Goal: Transaction & Acquisition: Purchase product/service

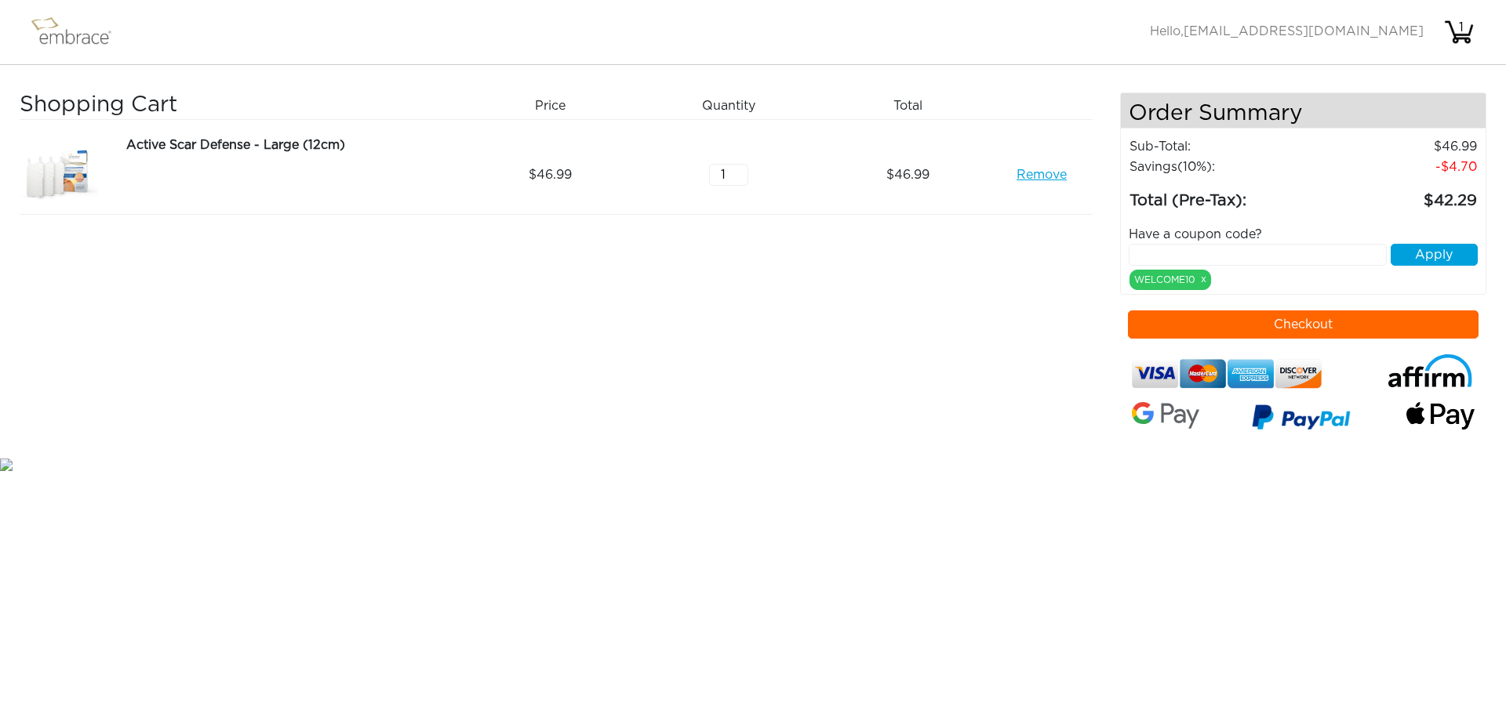
click at [1321, 317] on button "Checkout" at bounding box center [1303, 325] width 351 height 28
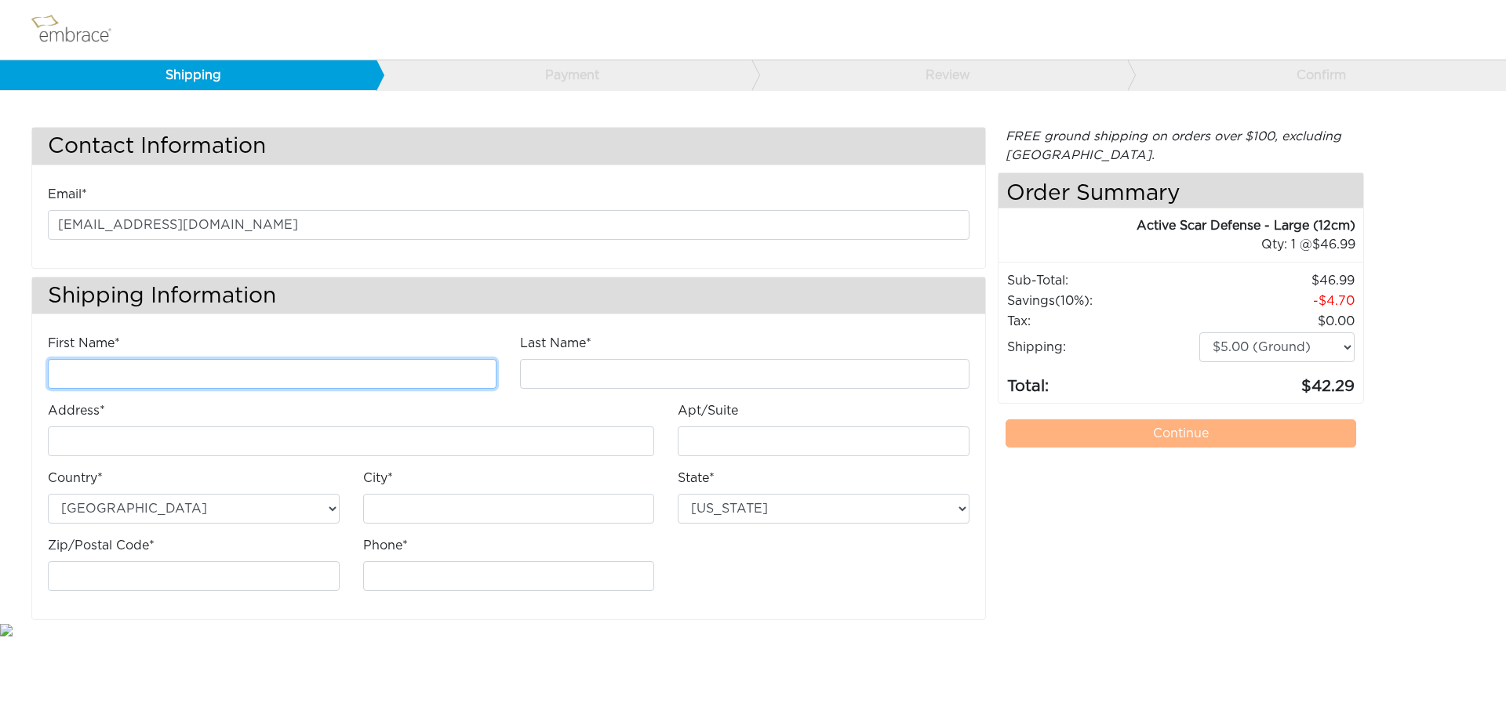
click at [162, 376] on input "First Name*" at bounding box center [272, 374] width 449 height 30
type input "Rita Silvia"
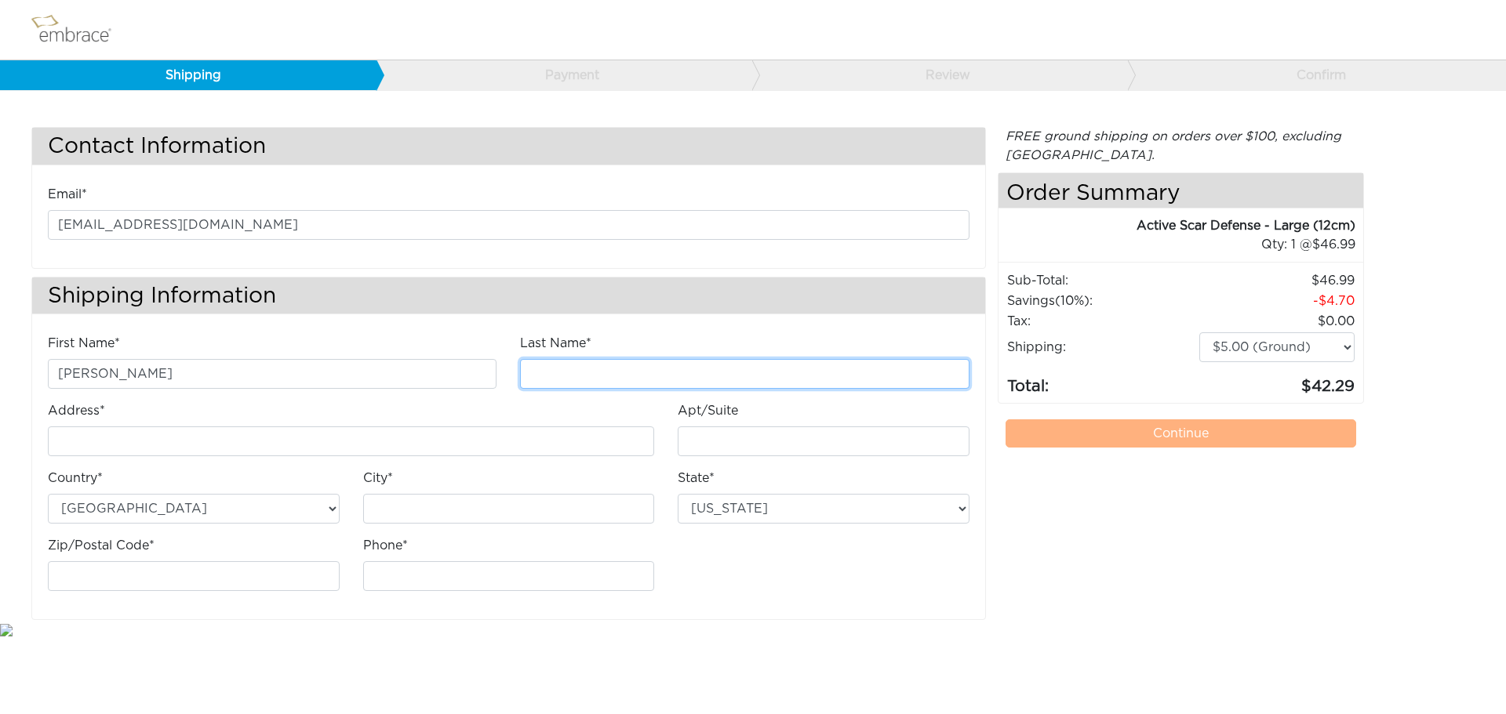
type input "Tintaya Alanoca"
type input "911A clopper rd"
type input "gaitherburg"
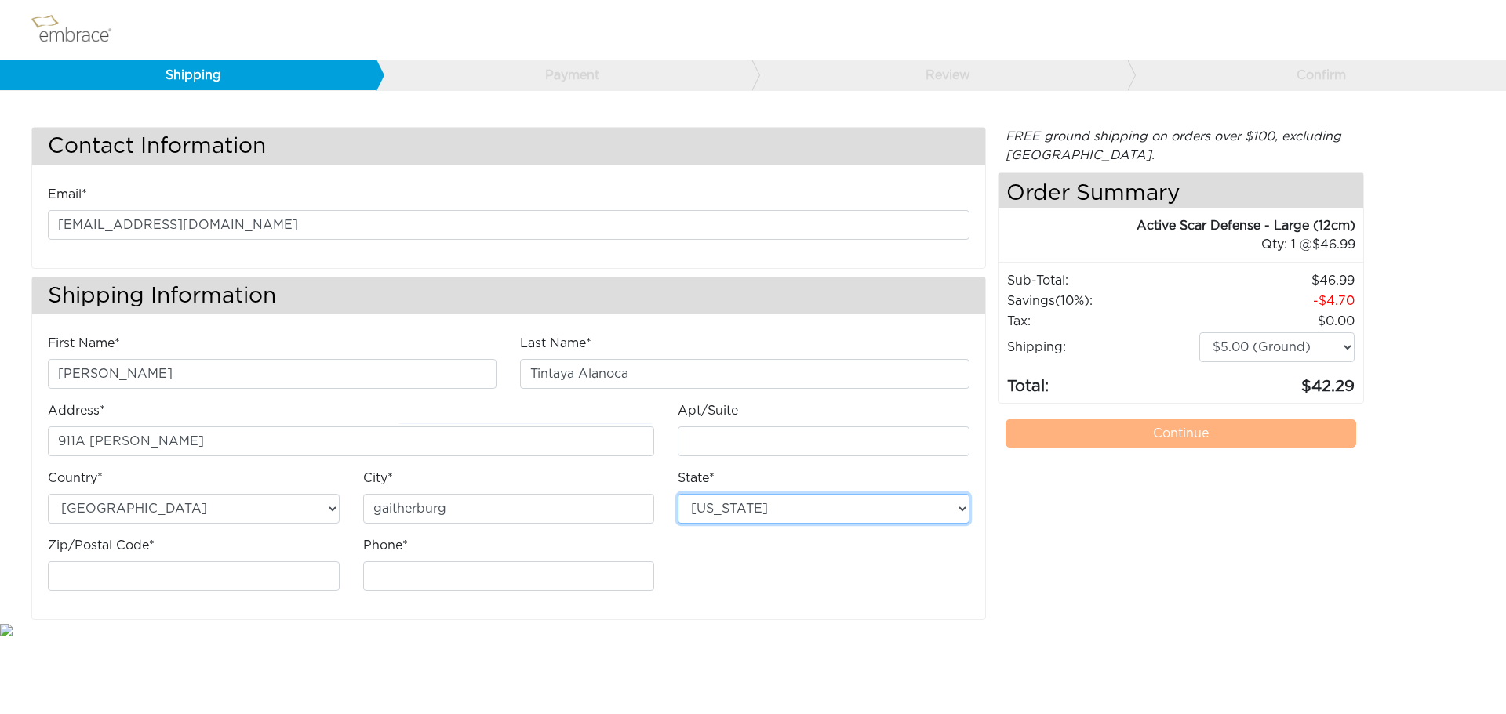
select select "MD"
type input "20878"
type input "2409303824"
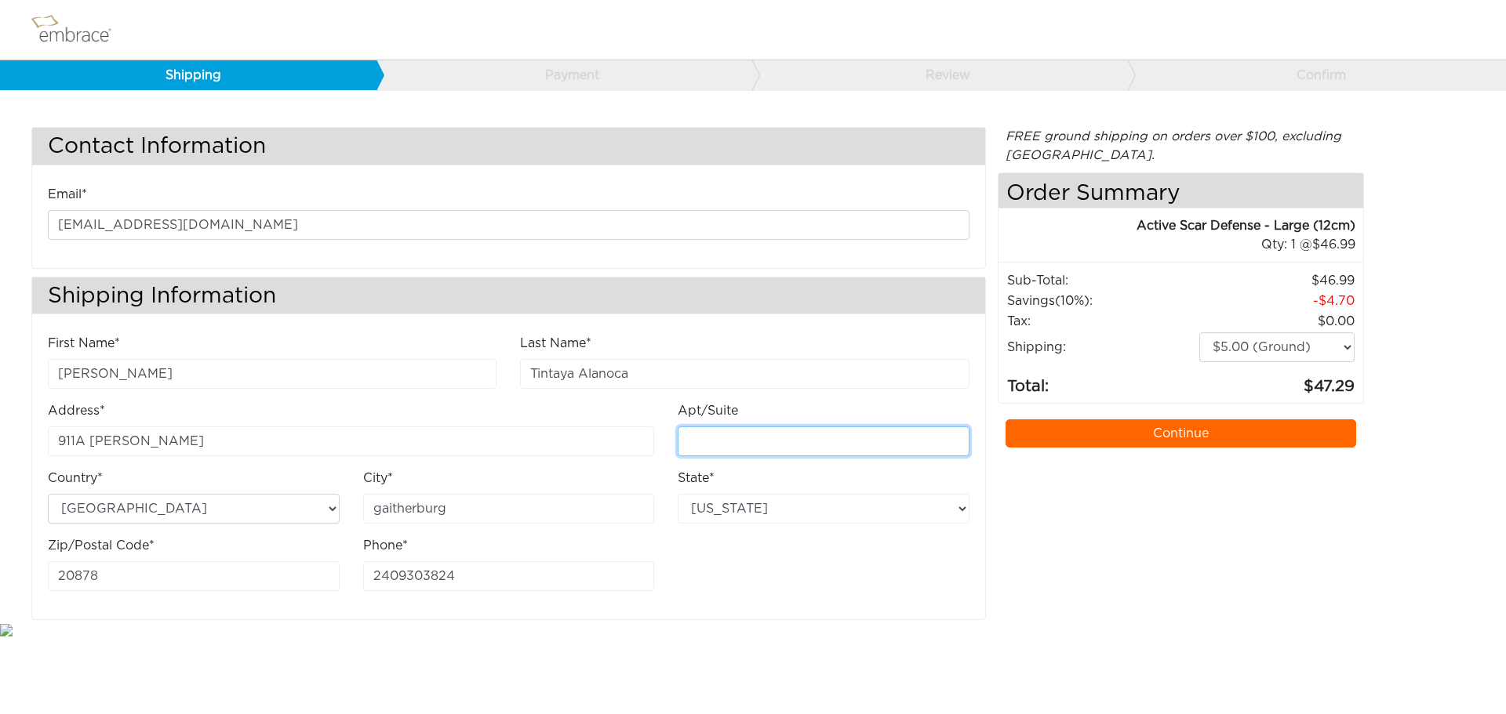
click at [728, 435] on input "Apt/Suite" at bounding box center [824, 442] width 292 height 30
type input "Apt# A2"
click at [1237, 353] on select "$5.00 (Ground) $15.00 (Express Saver) $20.00 (Two Day) $30.00 (Overnight)" at bounding box center [1276, 348] width 155 height 30
click at [1238, 353] on select "$5.00 (Ground) $15.00 (Express Saver) $20.00 (Two Day) $30.00 (Overnight)" at bounding box center [1276, 348] width 155 height 30
drag, startPoint x: 464, startPoint y: 579, endPoint x: 340, endPoint y: 575, distance: 124.8
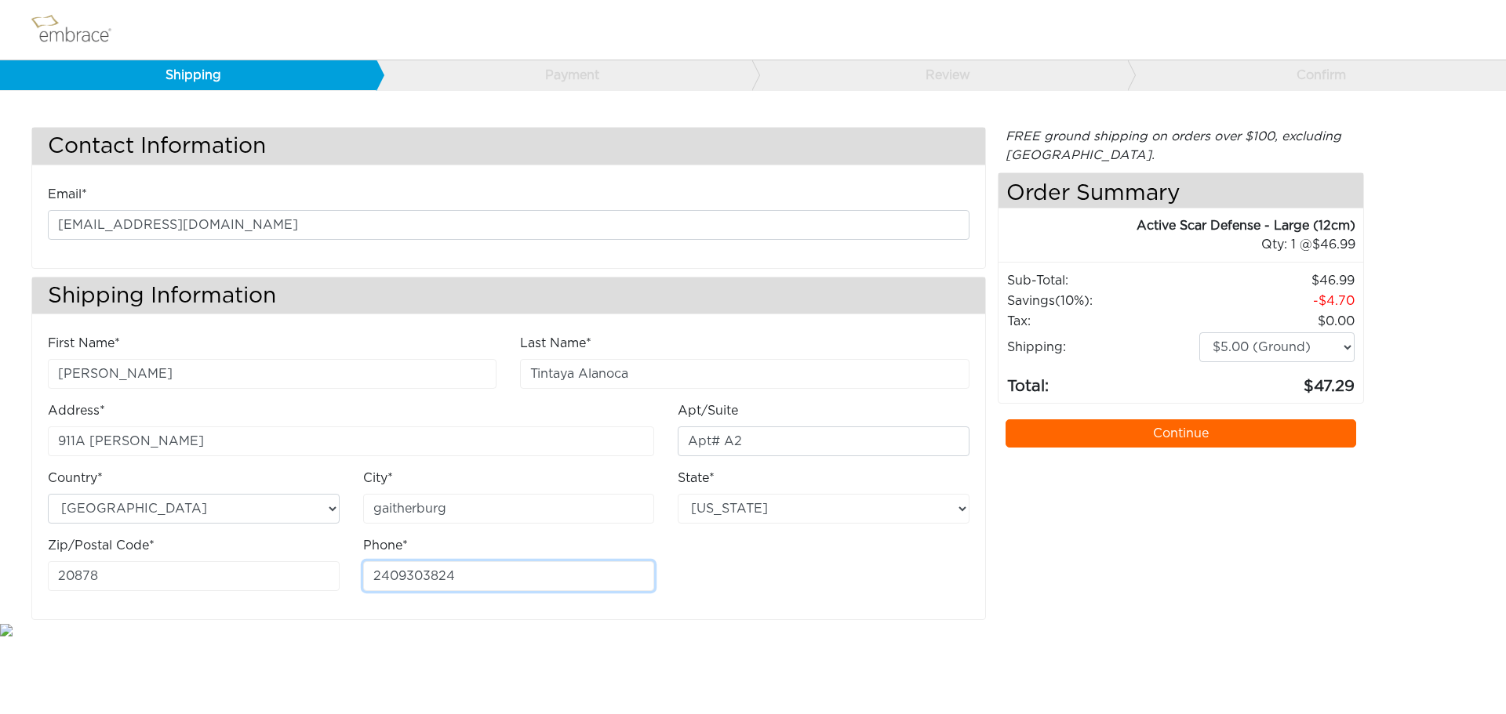
click at [340, 575] on div "First Name* Rita Silvia Last Name* Tintaya Alanoca Address* 911A clopper rd" at bounding box center [508, 469] width 945 height 270
type input "9165466747"
click at [1087, 580] on div "FREE ground shipping on orders over $100, excluding Australia. Any applicable i…" at bounding box center [1181, 373] width 367 height 493
click at [1143, 433] on link "Continue" at bounding box center [1180, 434] width 351 height 28
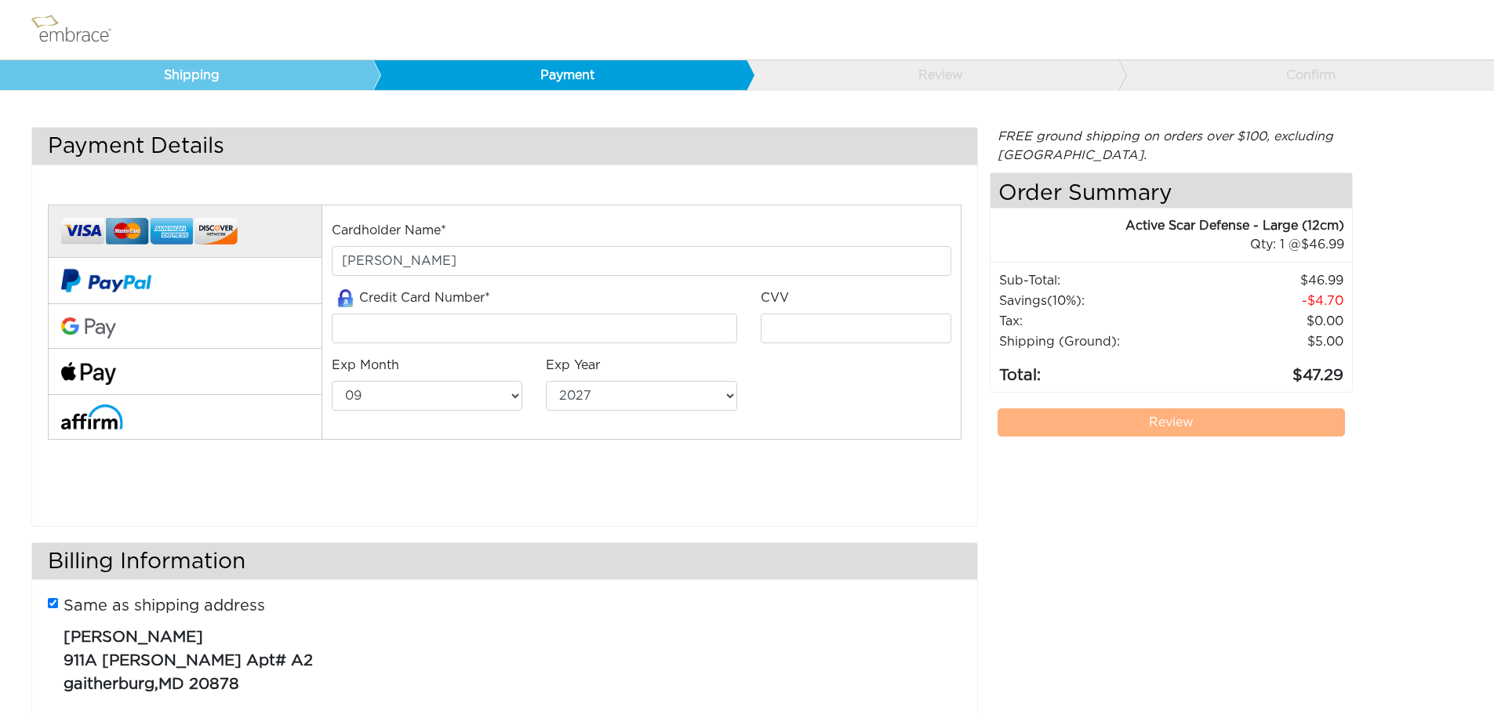
select select "9"
select select "2027"
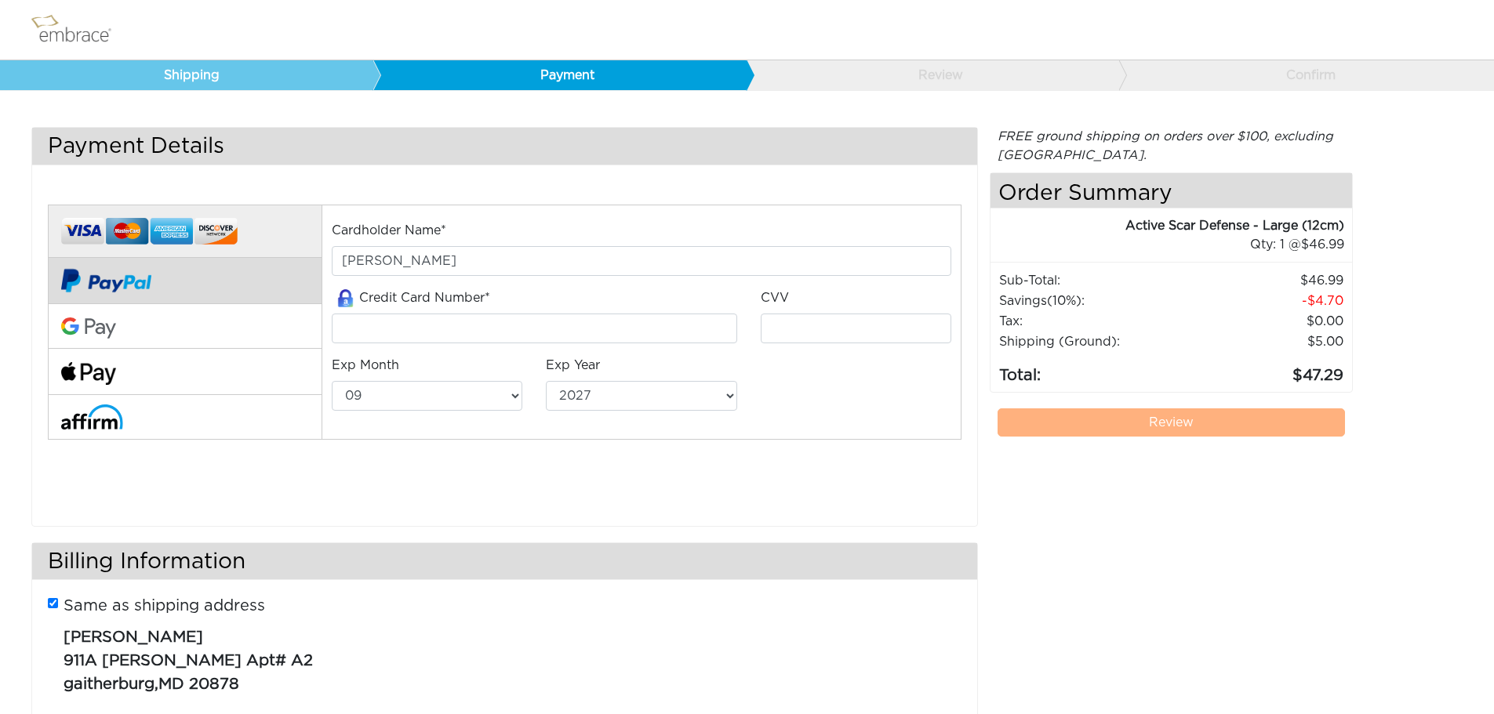
click at [184, 285] on button at bounding box center [185, 281] width 274 height 46
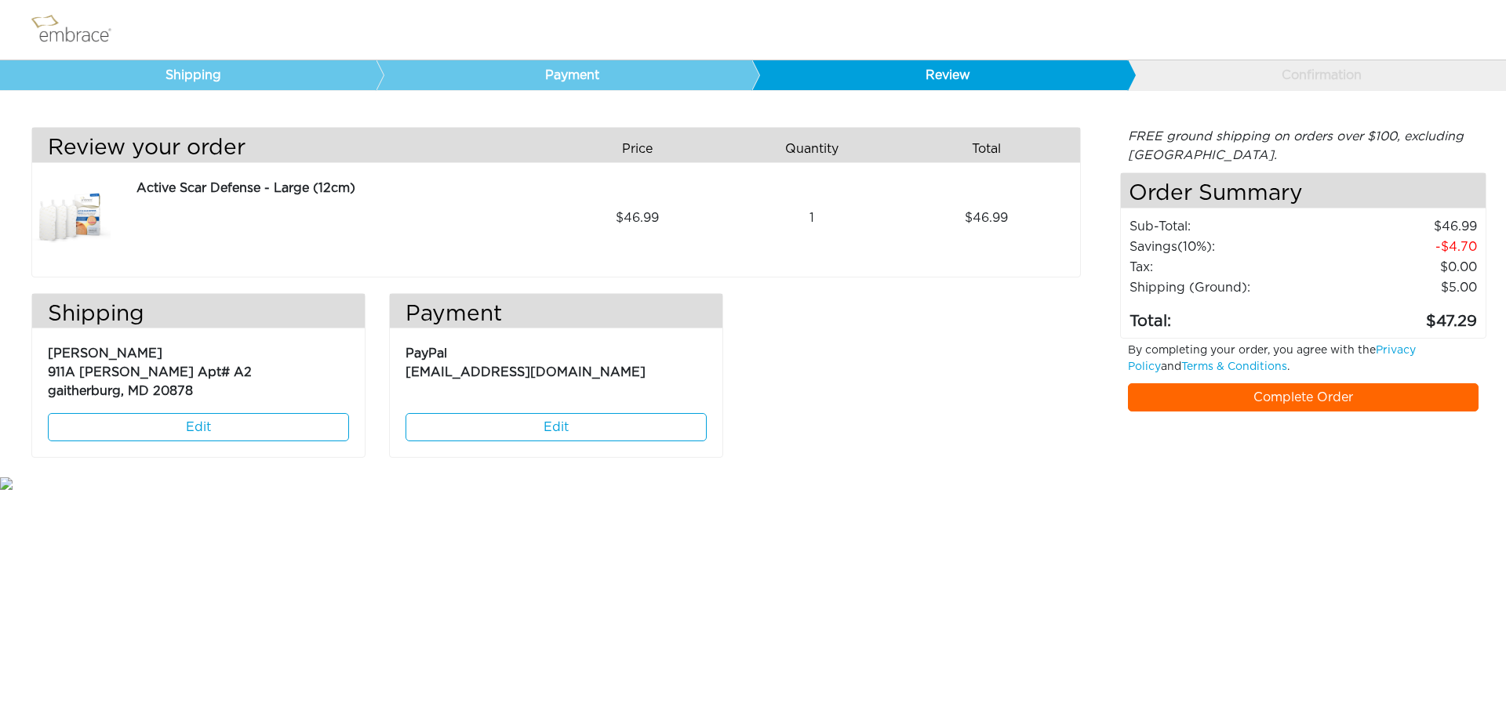
click at [1207, 404] on link "Complete Order" at bounding box center [1303, 398] width 351 height 28
